Goal: Task Accomplishment & Management: Manage account settings

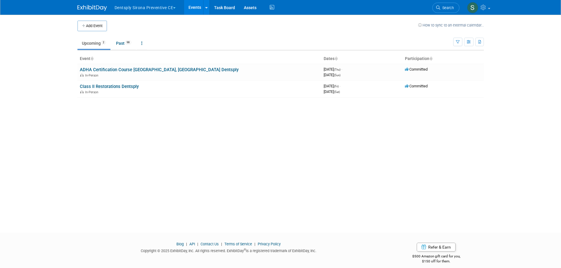
click at [135, 9] on button "Dentsply Sirona Preventive CE" at bounding box center [148, 6] width 69 height 13
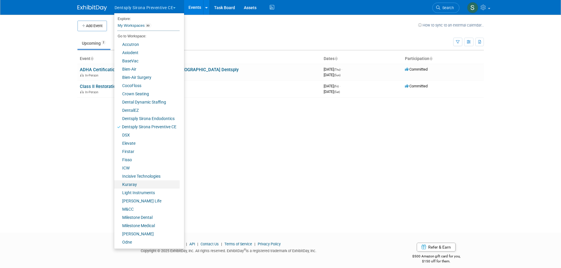
click at [161, 183] on link "Kuraray" at bounding box center [146, 185] width 65 height 8
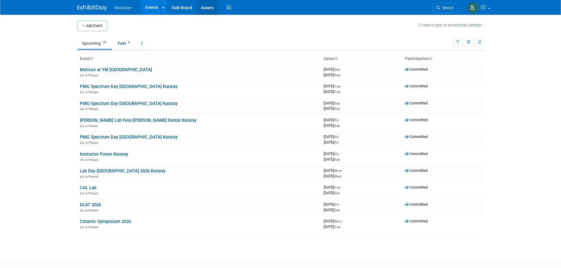
click at [204, 11] on link "Assets" at bounding box center [208, 7] width 22 height 15
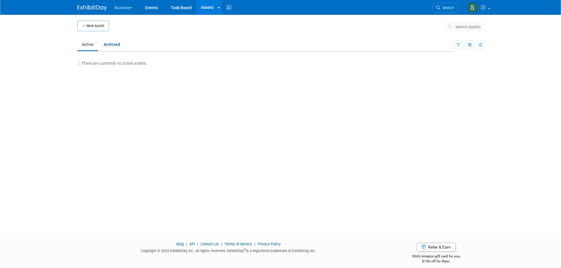
click at [97, 26] on button "New Asset" at bounding box center [93, 26] width 32 height 11
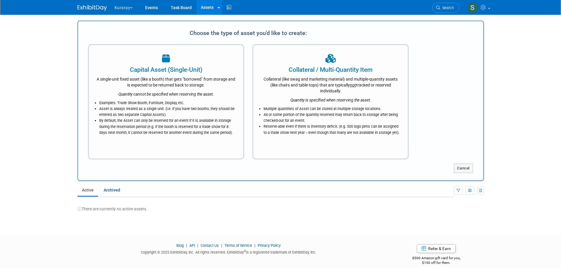
click at [131, 82] on div "A single-unit fixed asset (like a booth) that gets "borrowed" from storage and …" at bounding box center [166, 81] width 140 height 14
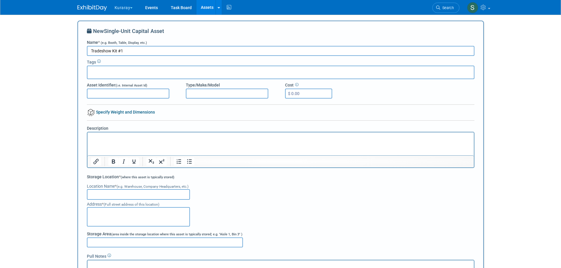
type input "Tradeshow Kit #1"
click at [113, 136] on p "Rich Text Area. Press ALT-0 for help." at bounding box center [281, 138] width 380 height 6
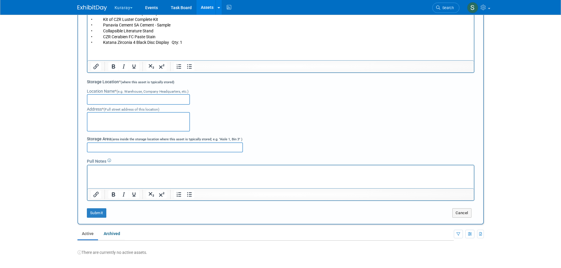
scroll to position [268, 0]
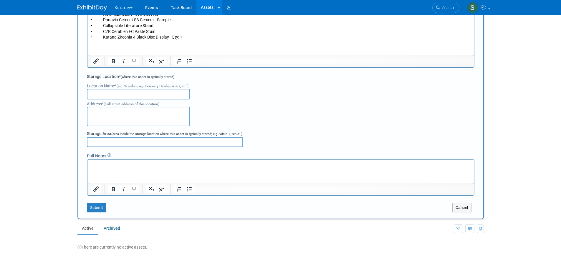
click at [167, 164] on p "Rich Text Area. Press ALT-0 for help." at bounding box center [281, 166] width 380 height 6
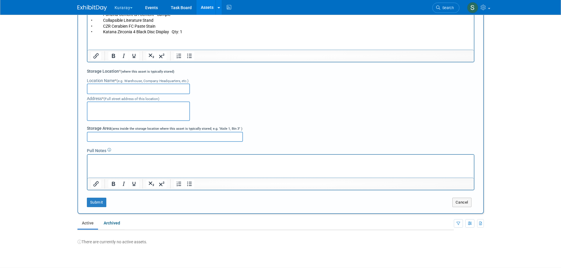
scroll to position [278, 0]
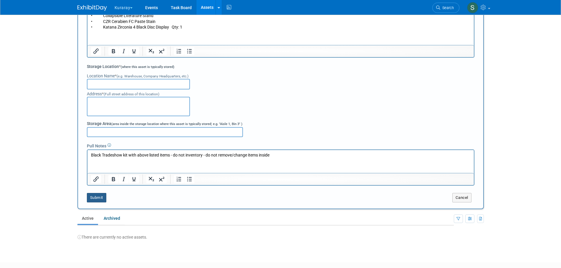
click at [96, 199] on button "Submit" at bounding box center [96, 197] width 19 height 9
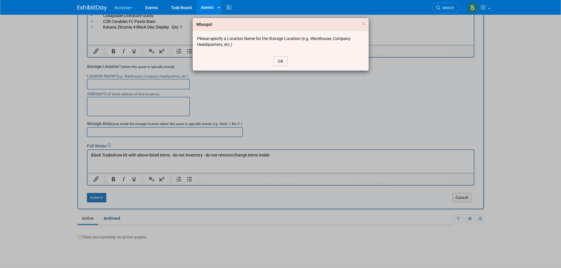
click at [285, 60] on button "OK" at bounding box center [281, 61] width 14 height 10
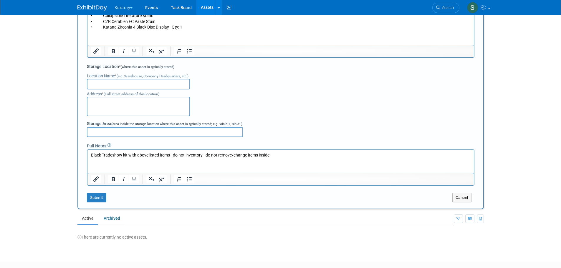
click at [149, 84] on input "text" at bounding box center [138, 84] width 103 height 11
type input "TBD"
click at [148, 99] on textarea at bounding box center [138, 106] width 103 height 19
type textarea "361 E Water Street Gettysburg PA 17325"
click at [101, 131] on input "Storage Area (area inside the storage location where this asset is typically st…" at bounding box center [165, 132] width 156 height 10
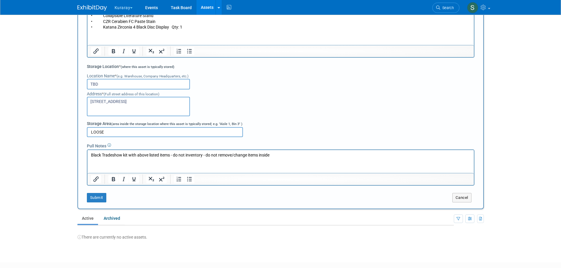
type input "LOOSE"
click at [100, 197] on button "Submit" at bounding box center [96, 197] width 19 height 9
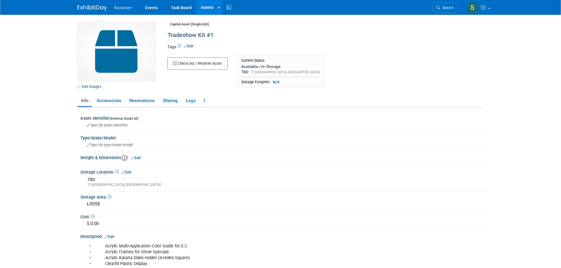
click at [88, 85] on link "Edit Images" at bounding box center [90, 86] width 26 height 7
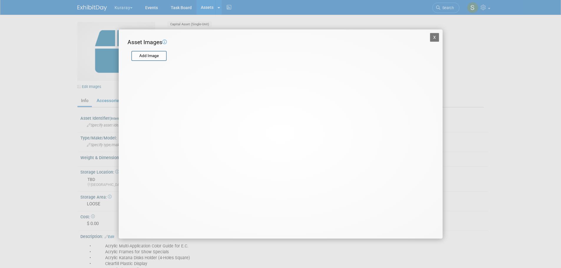
click at [151, 55] on input "file" at bounding box center [131, 56] width 70 height 9
type input "C:\fakepath\IMG_6919.HEIC"
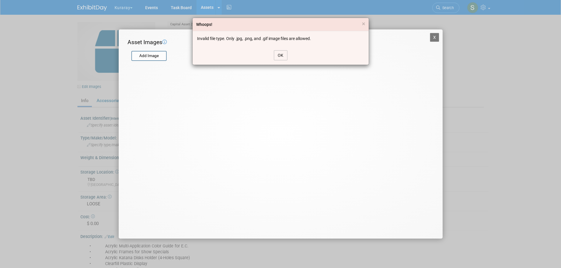
click at [282, 56] on button "OK" at bounding box center [281, 55] width 14 height 10
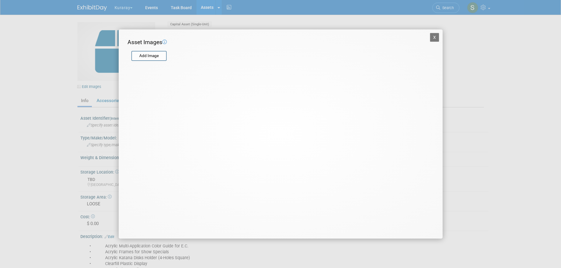
click at [435, 39] on button "X" at bounding box center [434, 37] width 9 height 9
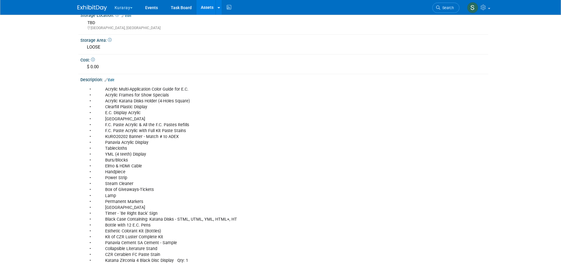
scroll to position [167, 0]
